Goal: Download file/media

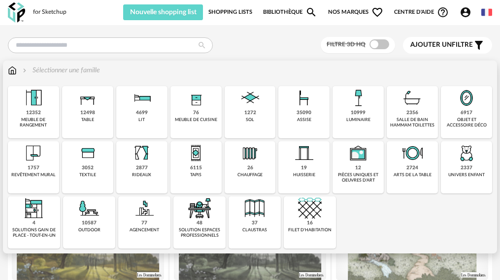
click at [351, 110] on div "10999" at bounding box center [358, 113] width 15 height 6
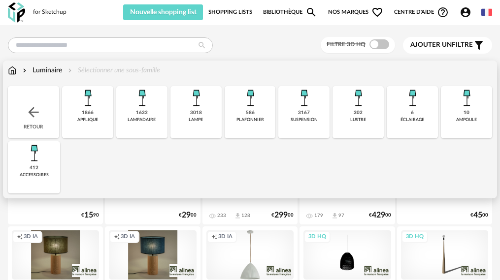
click at [78, 103] on img at bounding box center [88, 98] width 24 height 24
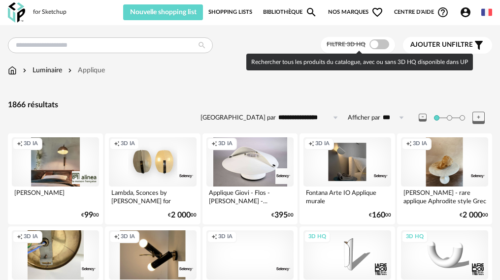
click at [380, 44] on span at bounding box center [380, 44] width 20 height 10
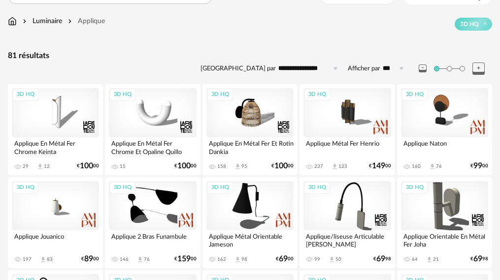
scroll to position [99, 0]
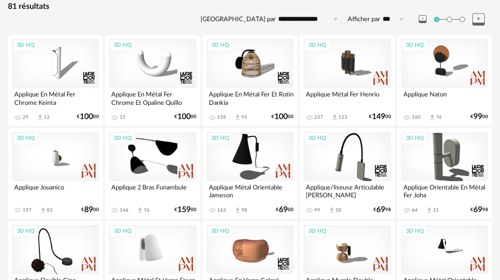
click at [162, 251] on div "3D HQ" at bounding box center [152, 249] width 87 height 49
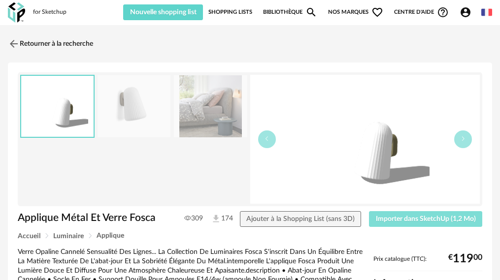
click at [456, 220] on span "Importer dans SketchUp (1,2 Mo)" at bounding box center [426, 219] width 100 height 7
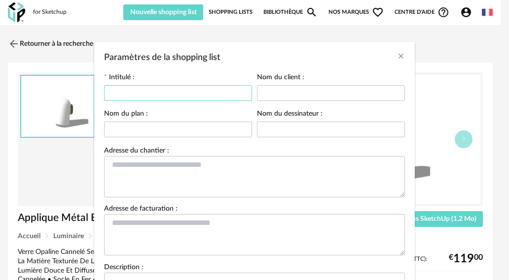
click at [143, 92] on input "Paramètres de la shopping list" at bounding box center [178, 93] width 148 height 16
type input "*"
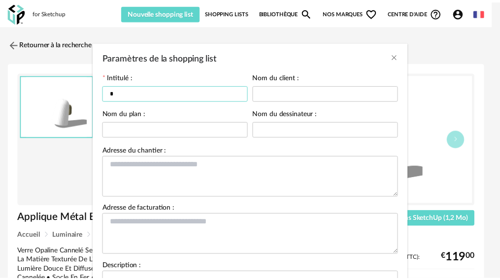
scroll to position [114, 0]
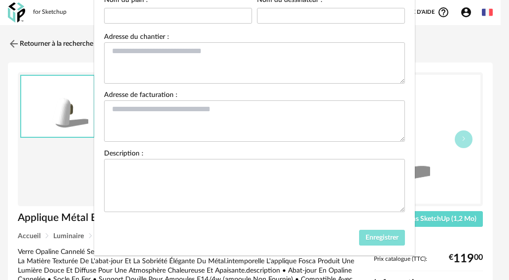
click at [388, 236] on span "Enregistrer" at bounding box center [381, 238] width 33 height 7
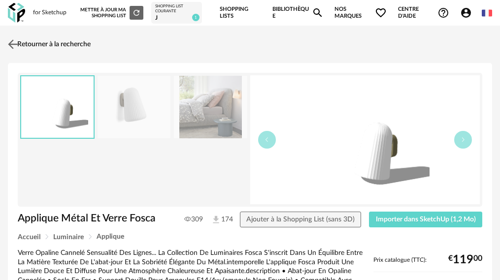
click at [15, 50] on img at bounding box center [13, 44] width 14 height 14
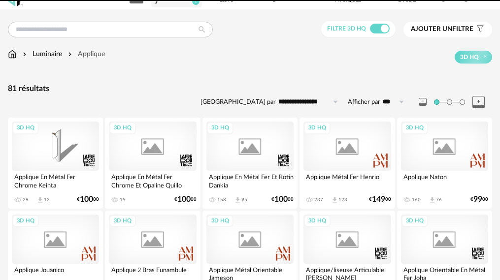
scroll to position [317, 0]
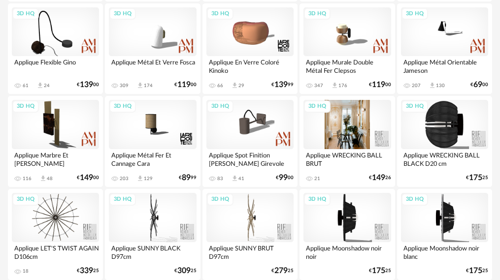
click at [335, 123] on div "3D HQ" at bounding box center [347, 124] width 87 height 49
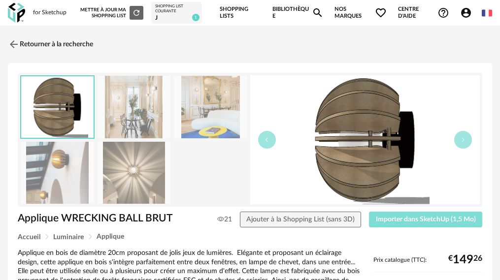
click at [419, 218] on span "Importer dans SketchUp (1,5 Mo)" at bounding box center [426, 219] width 100 height 7
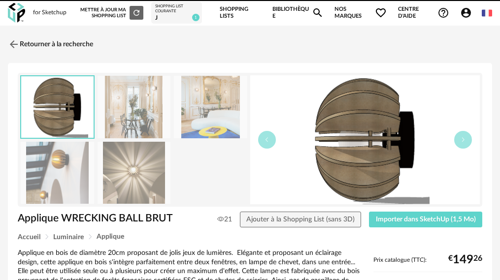
click at [12, 45] on img at bounding box center [14, 44] width 12 height 12
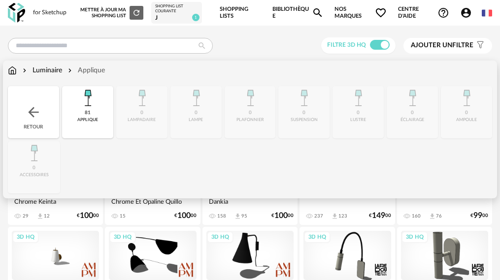
click at [15, 71] on img at bounding box center [12, 71] width 9 height 10
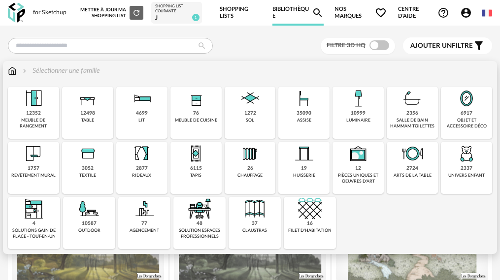
click at [235, 112] on div "1272 sol" at bounding box center [250, 113] width 51 height 52
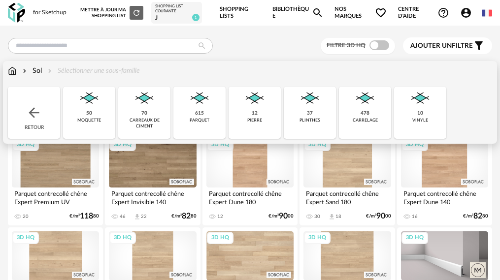
click at [361, 110] on div "478" at bounding box center [365, 113] width 9 height 6
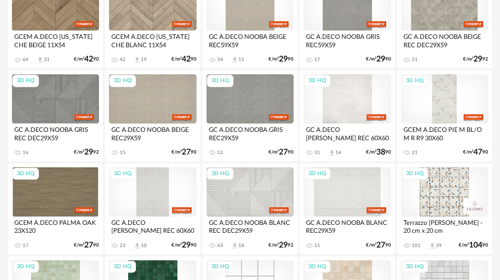
scroll to position [1380, 0]
